Goal: Task Accomplishment & Management: Manage account settings

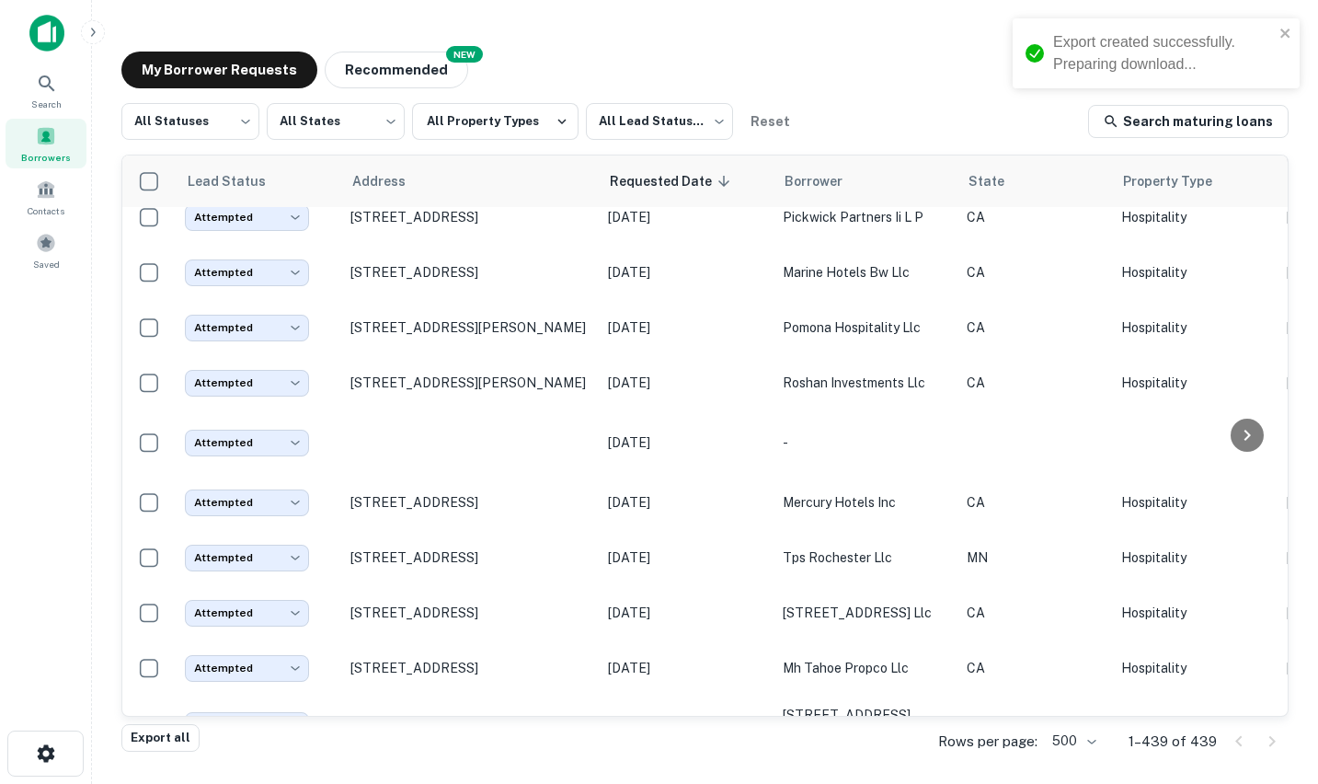
scroll to position [23267, 0]
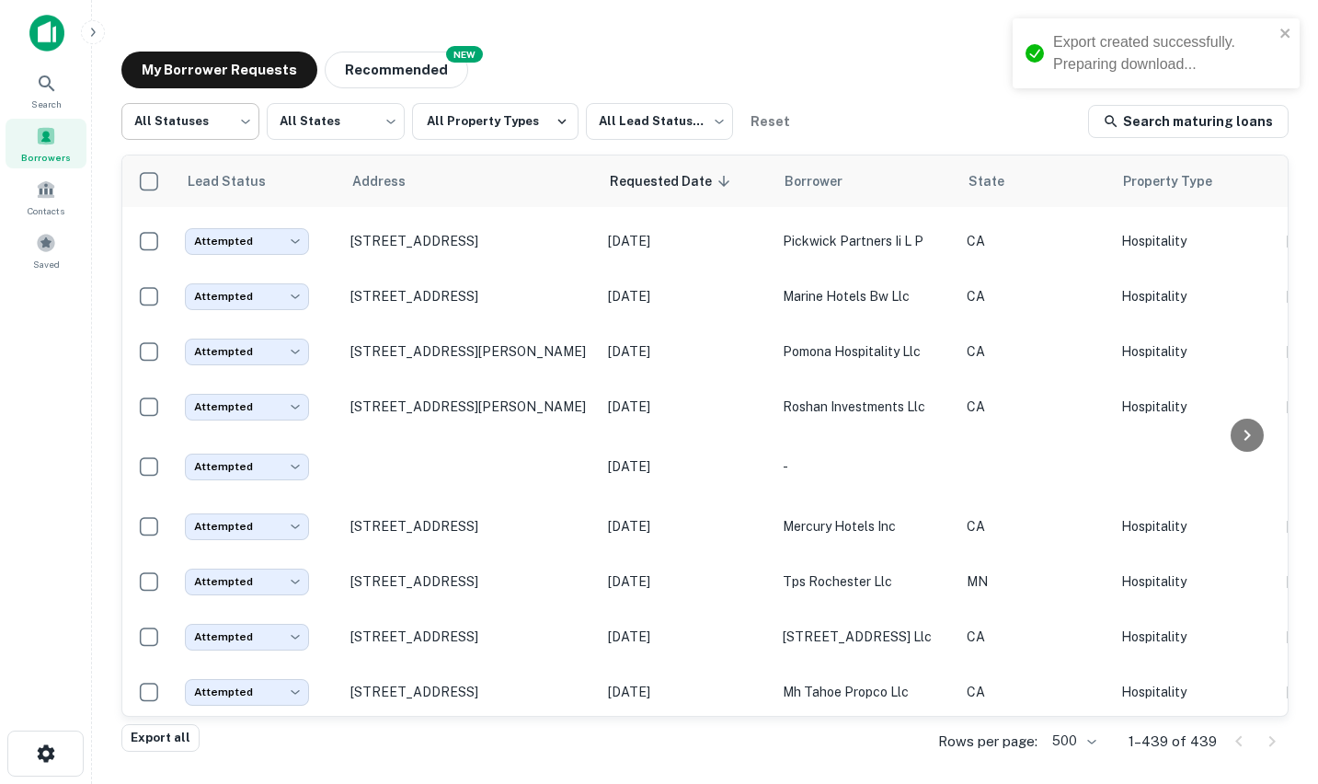
click at [223, 121] on body "Export created successfully. Preparing download... Search Borrowers Contacts Sa…" at bounding box center [659, 392] width 1318 height 784
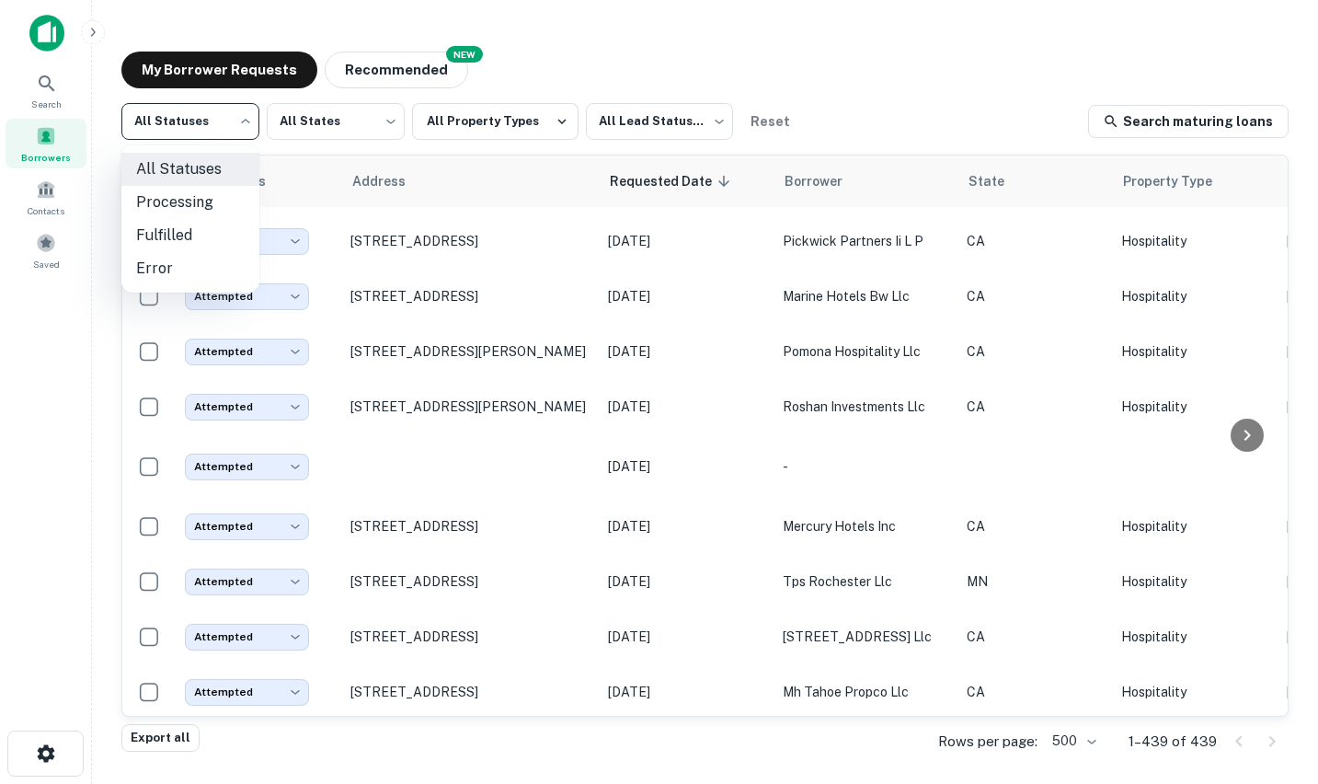
click at [296, 172] on div at bounding box center [659, 392] width 1318 height 784
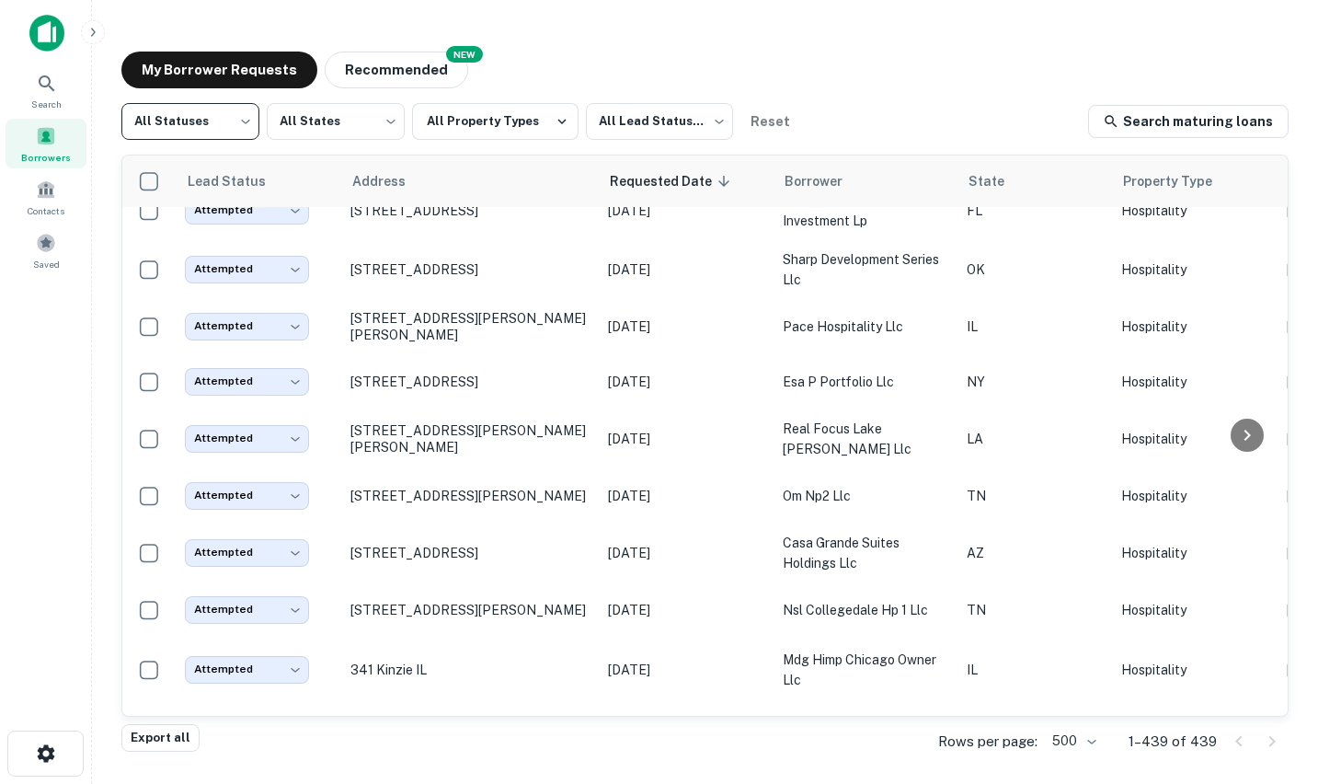
scroll to position [0, 0]
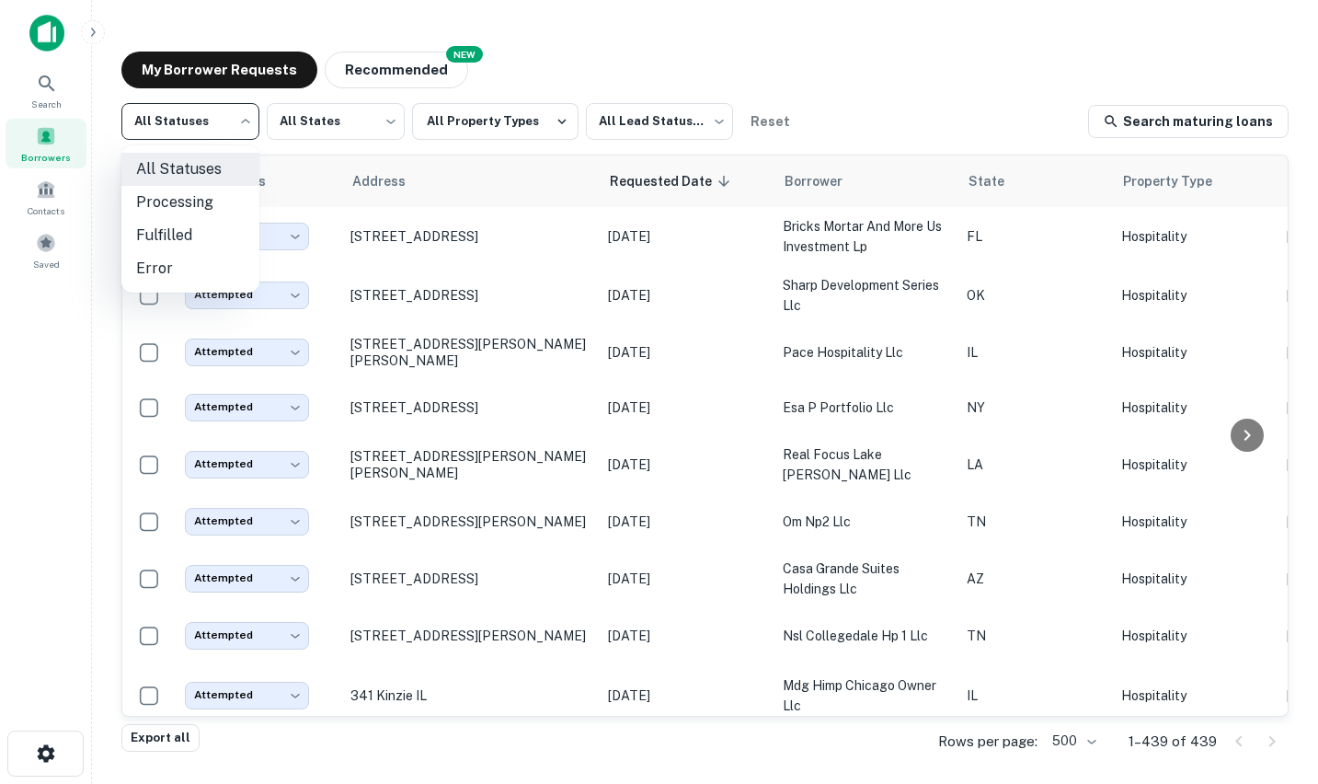
click at [181, 127] on body "Search Borrowers Contacts Saved My Borrower Requests NEW Recommended All Status…" at bounding box center [659, 392] width 1318 height 784
click at [296, 216] on div at bounding box center [659, 392] width 1318 height 784
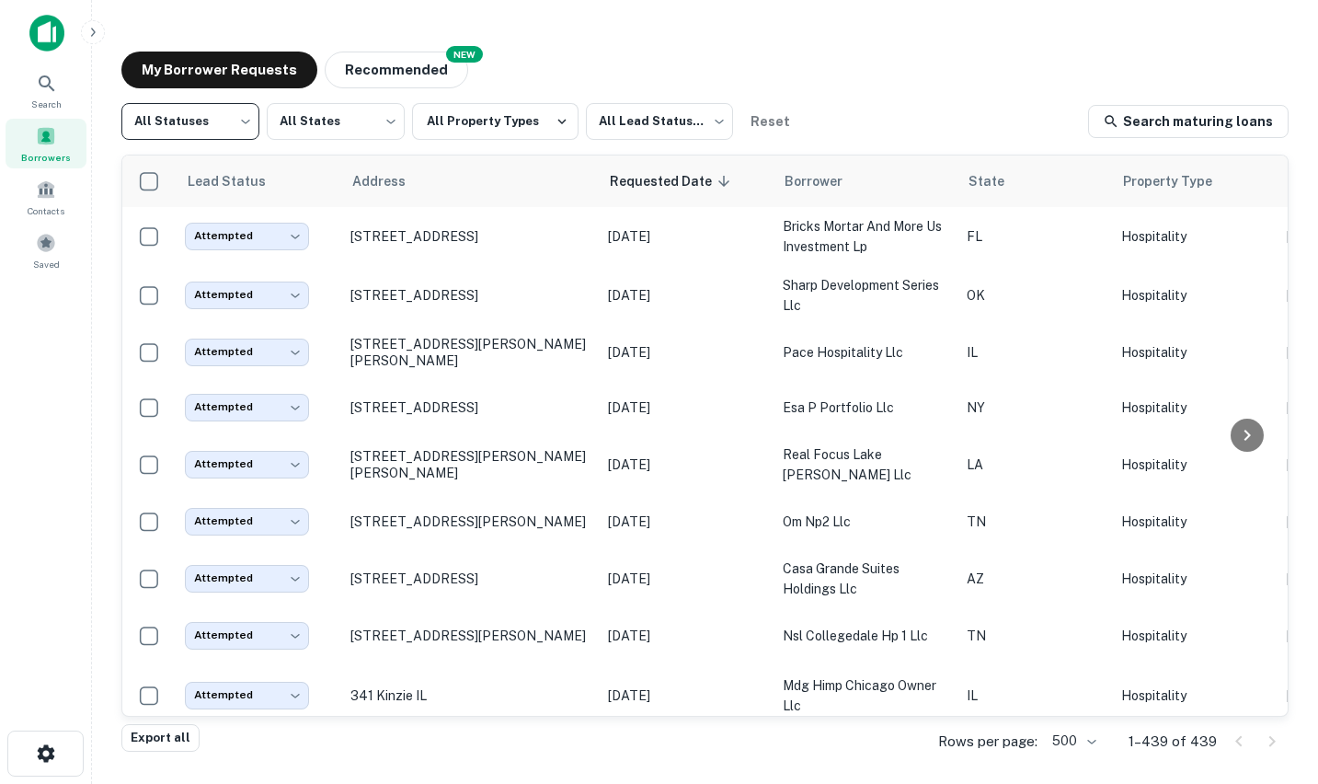
click at [293, 234] on body "Search Borrowers Contacts Saved My Borrower Requests NEW Recommended All Status…" at bounding box center [659, 392] width 1318 height 784
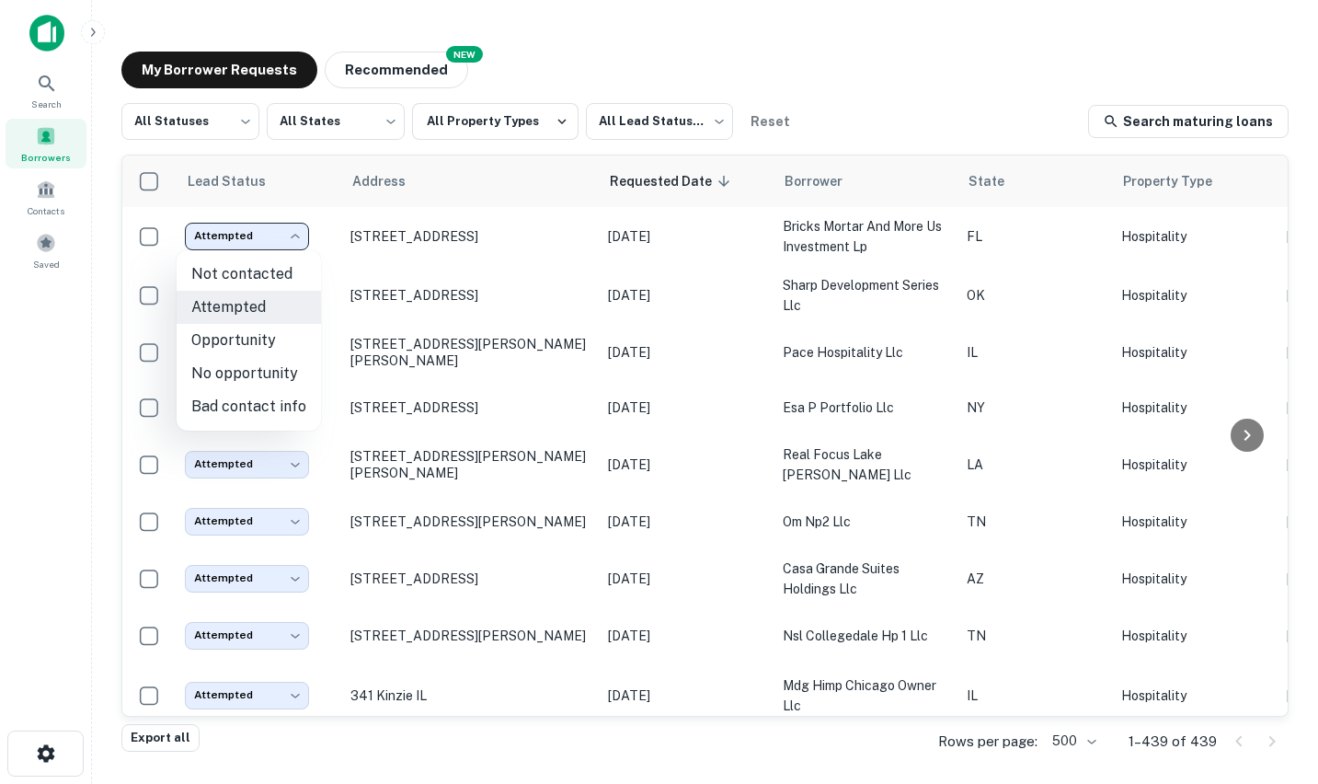
click at [293, 234] on div at bounding box center [659, 392] width 1318 height 784
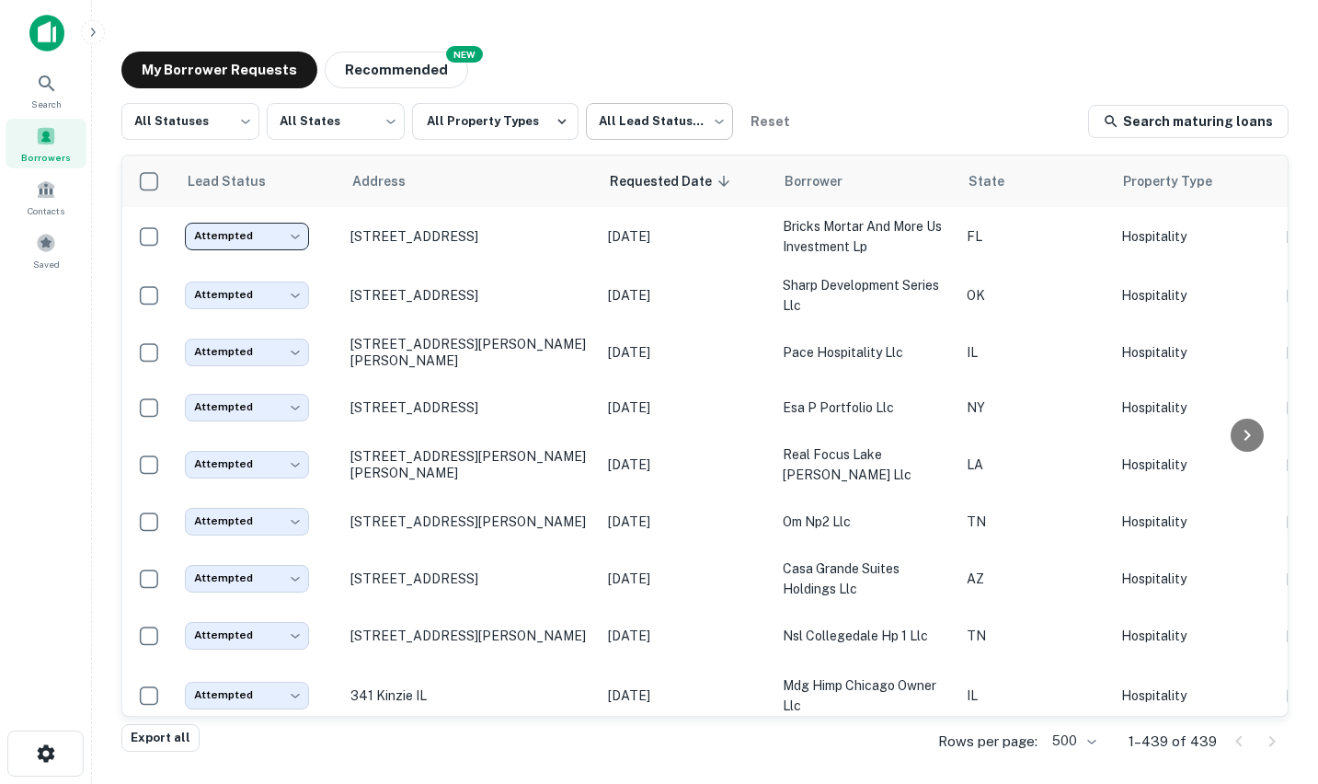
click at [670, 124] on body "Search Borrowers Contacts Saved My Borrower Requests NEW Recommended All Status…" at bounding box center [659, 392] width 1318 height 784
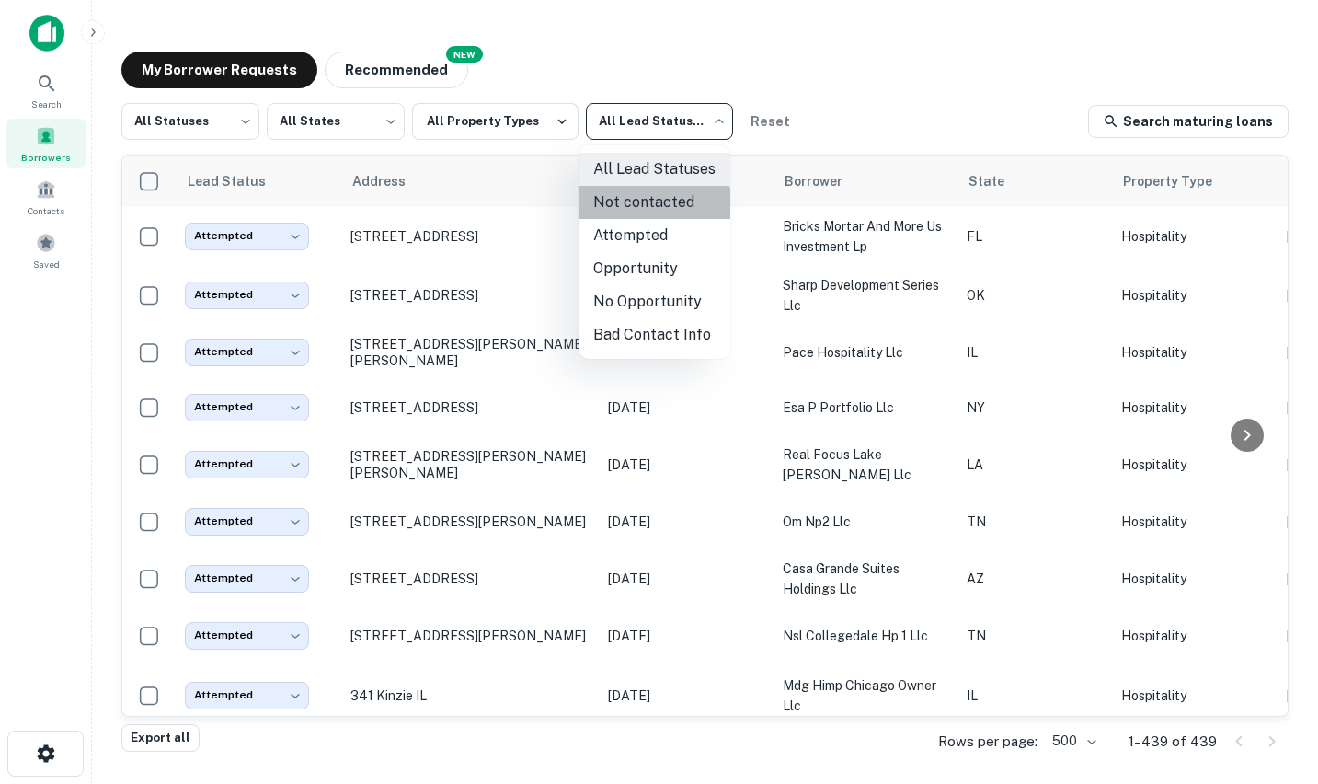
click at [644, 207] on li "Not contacted" at bounding box center [655, 202] width 152 height 33
type input "****"
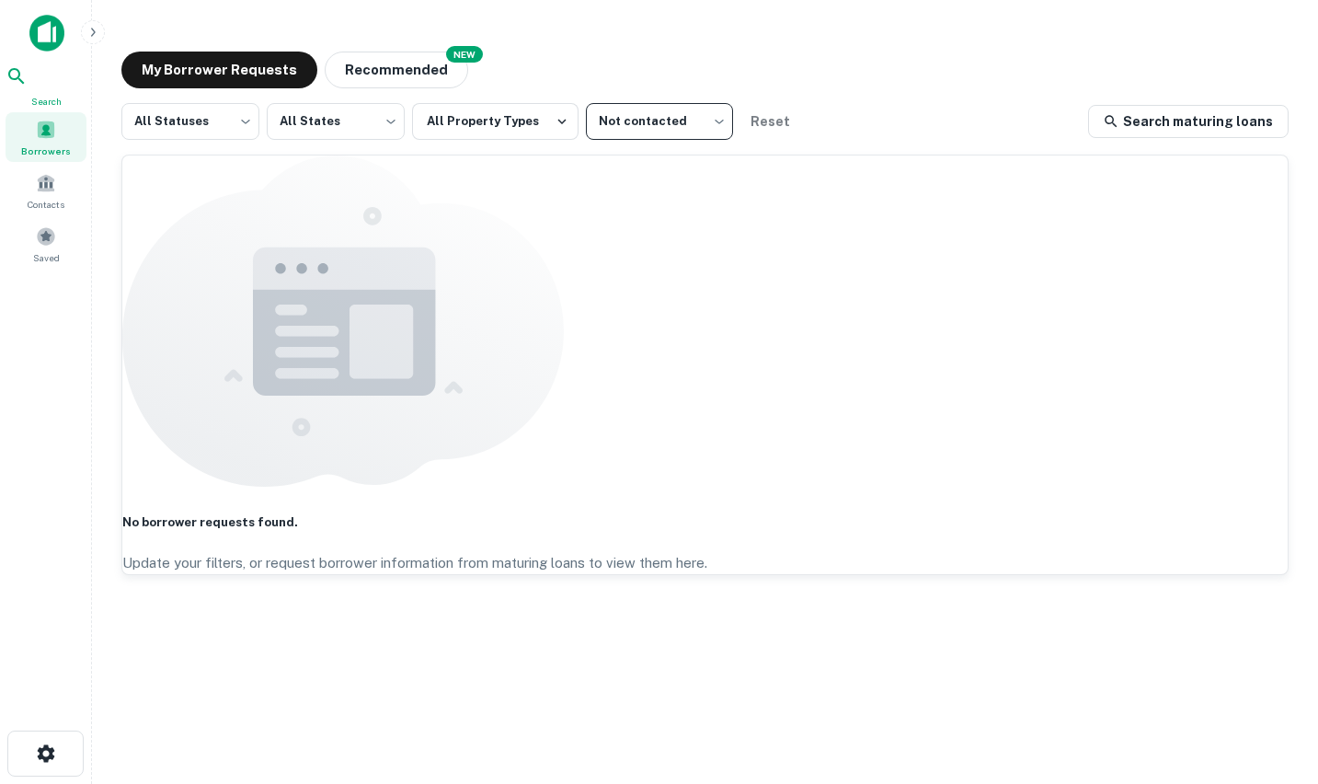
click at [28, 86] on icon at bounding box center [17, 76] width 22 height 22
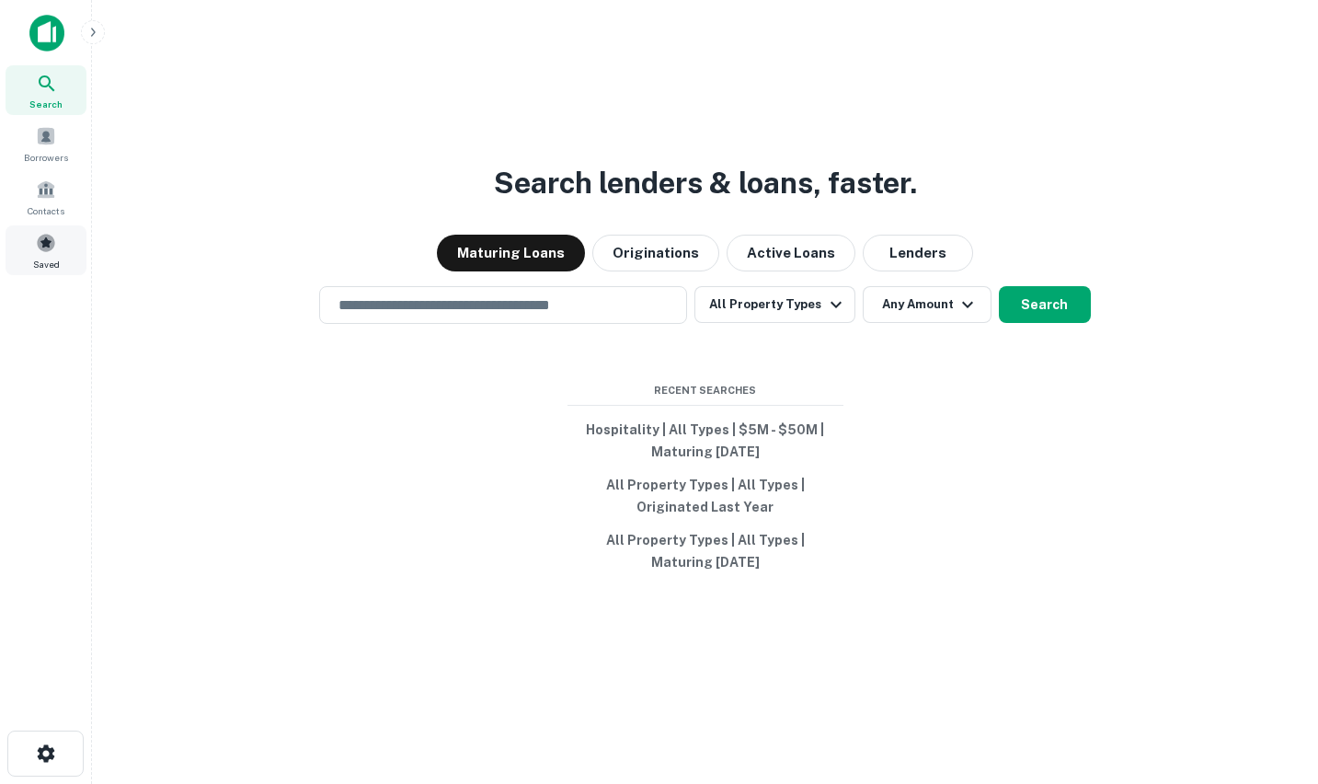
click at [44, 235] on span at bounding box center [46, 243] width 20 height 20
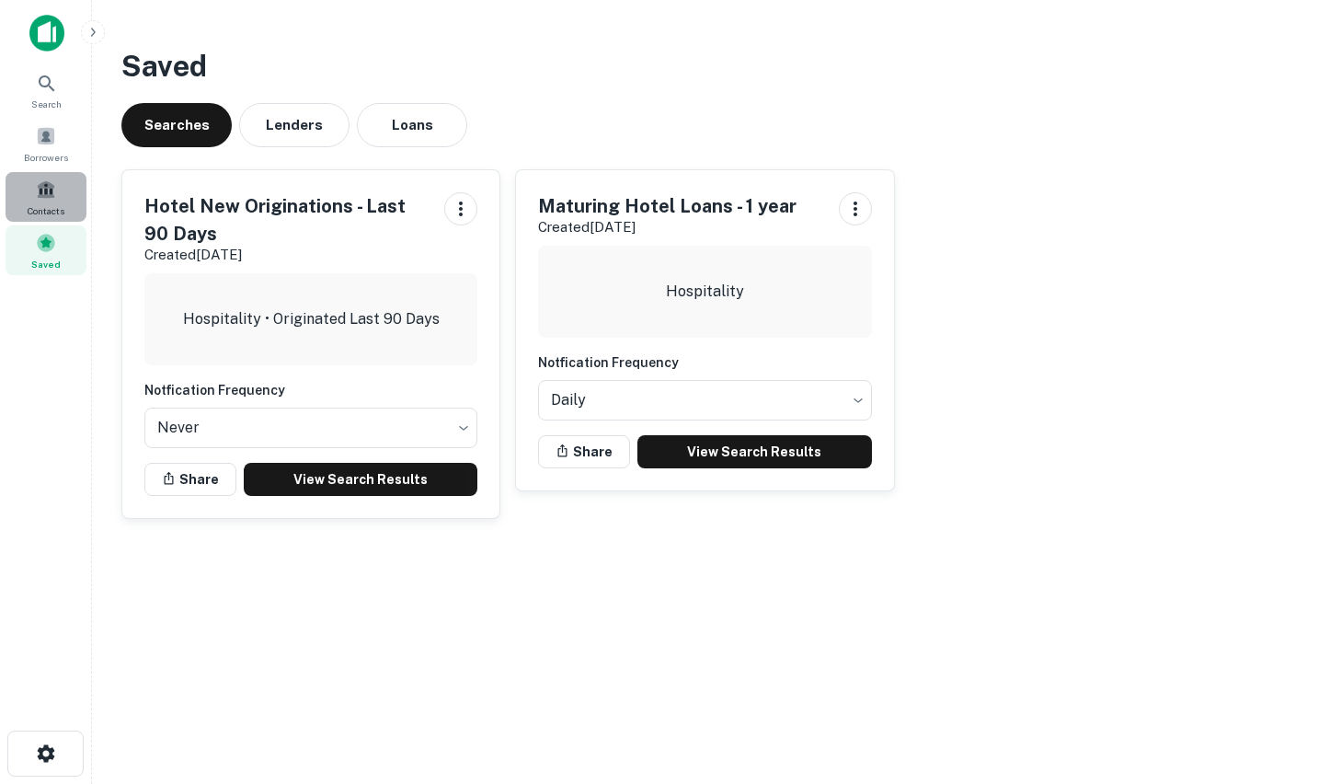
click at [52, 203] on span "Contacts" at bounding box center [46, 210] width 37 height 15
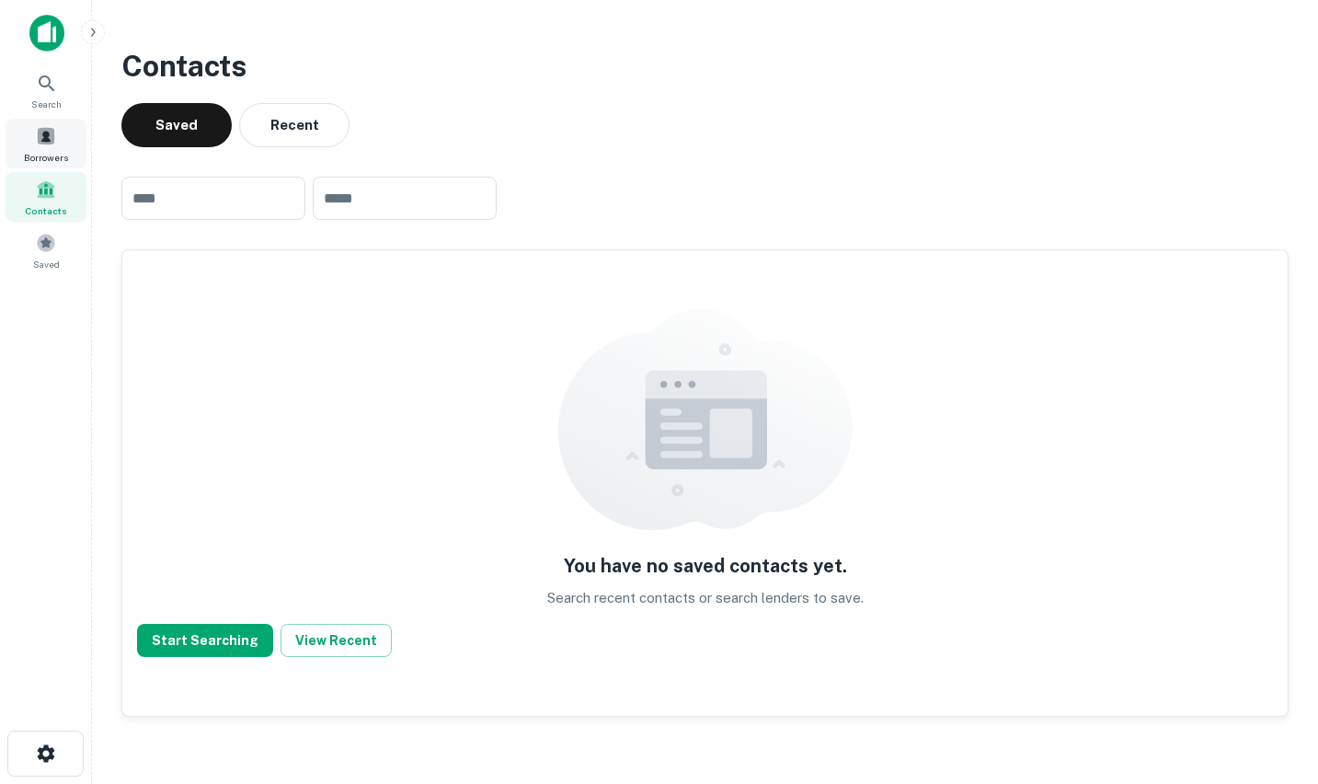
click at [47, 143] on span at bounding box center [46, 136] width 20 height 20
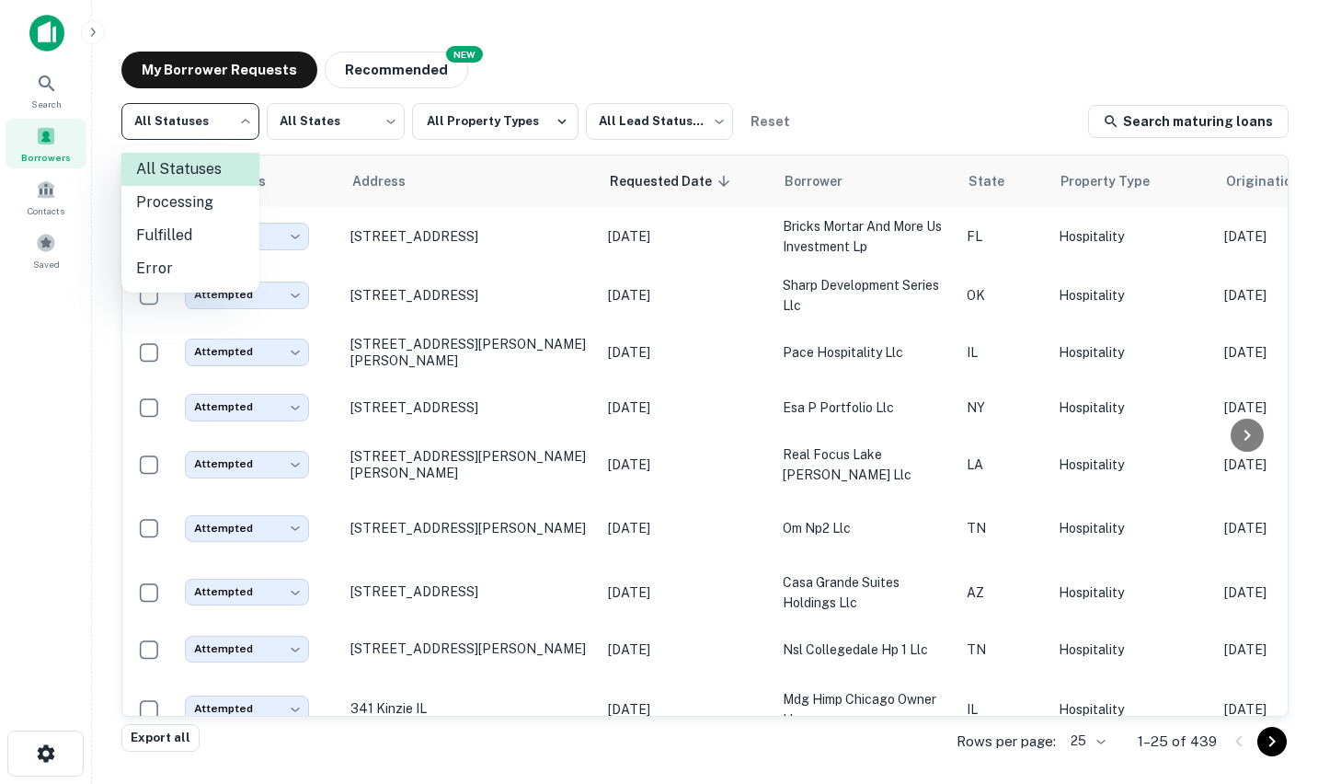
click at [258, 130] on body "Search Borrowers Contacts Saved My Borrower Requests NEW Recommended All Status…" at bounding box center [659, 392] width 1318 height 784
click at [207, 197] on li "Processing" at bounding box center [190, 202] width 138 height 33
type input "**********"
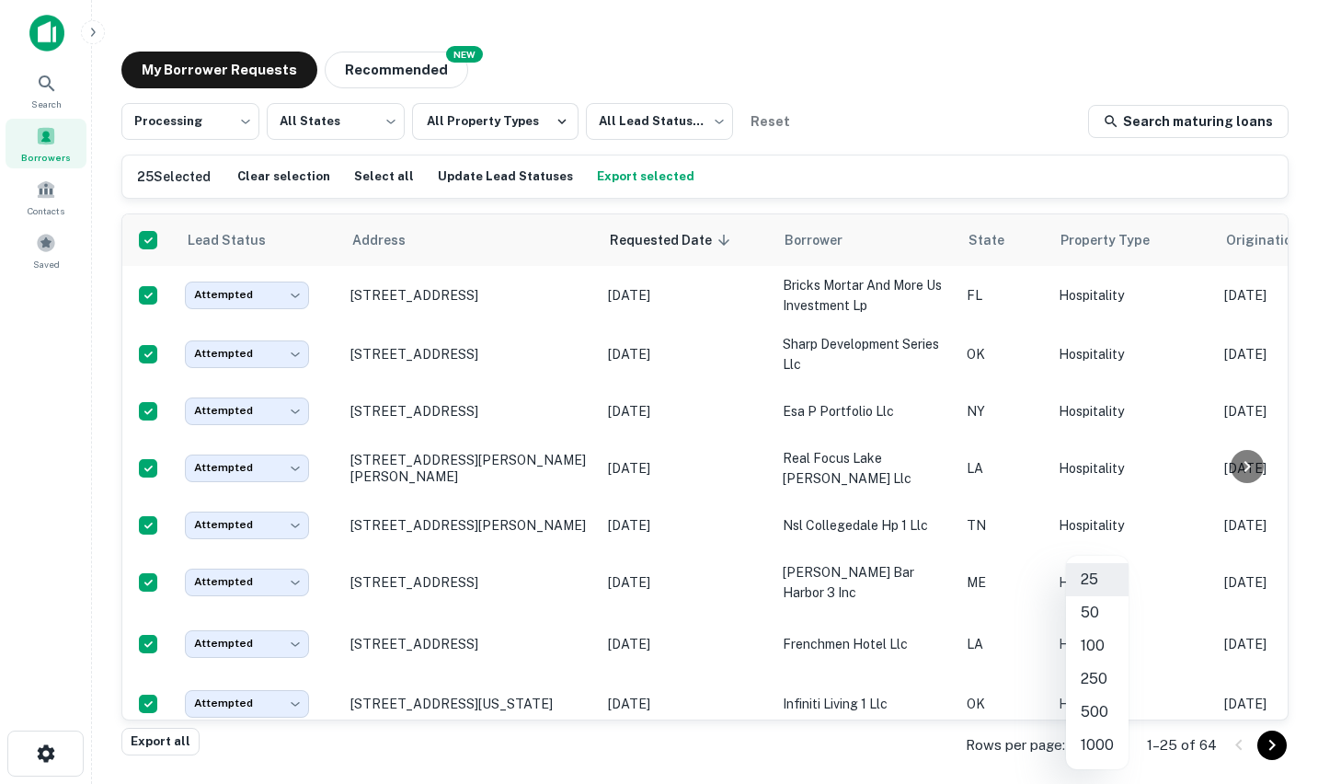
click at [1115, 749] on body "**********" at bounding box center [659, 392] width 1318 height 784
click at [1084, 655] on li "100" at bounding box center [1097, 645] width 63 height 33
click at [501, 178] on button "Update Lead Statuses" at bounding box center [506, 177] width 144 height 28
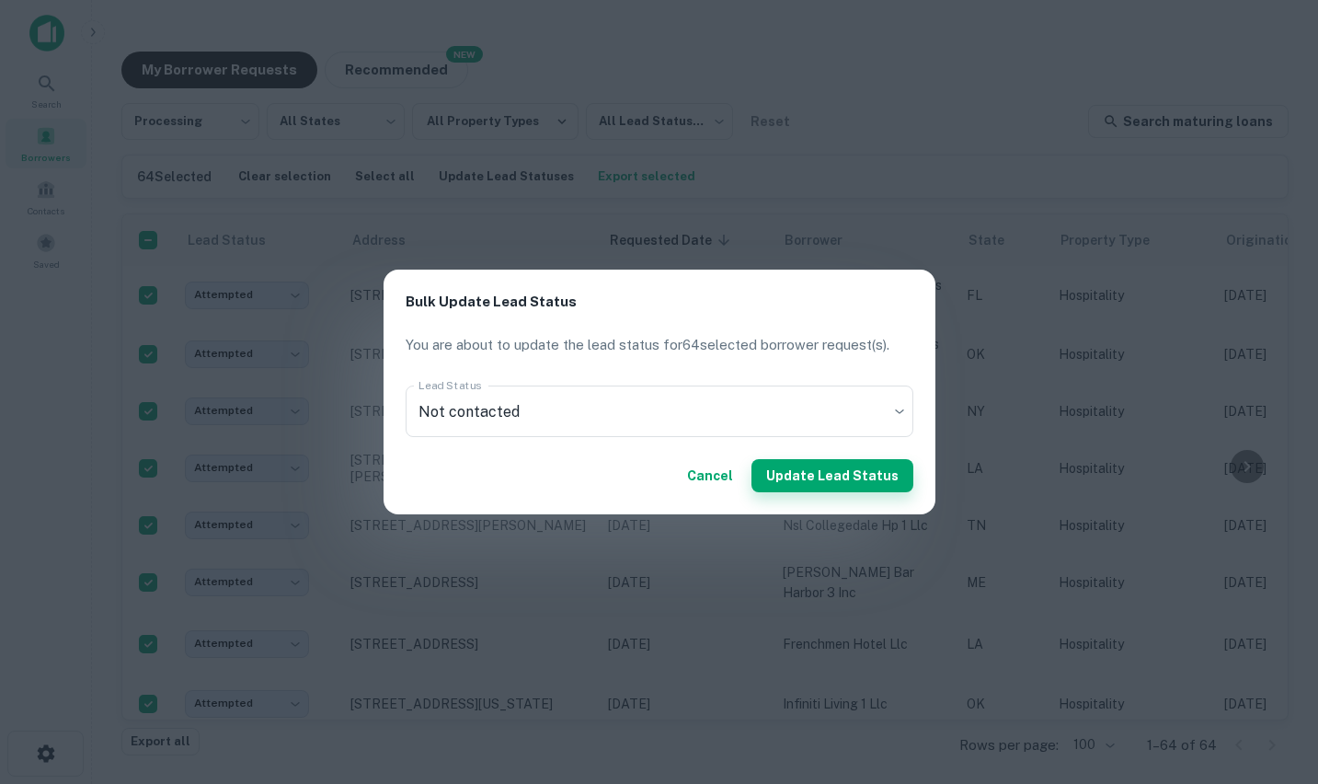
click at [813, 466] on button "Update Lead Status" at bounding box center [832, 475] width 162 height 33
